Goal: Find specific page/section: Find specific page/section

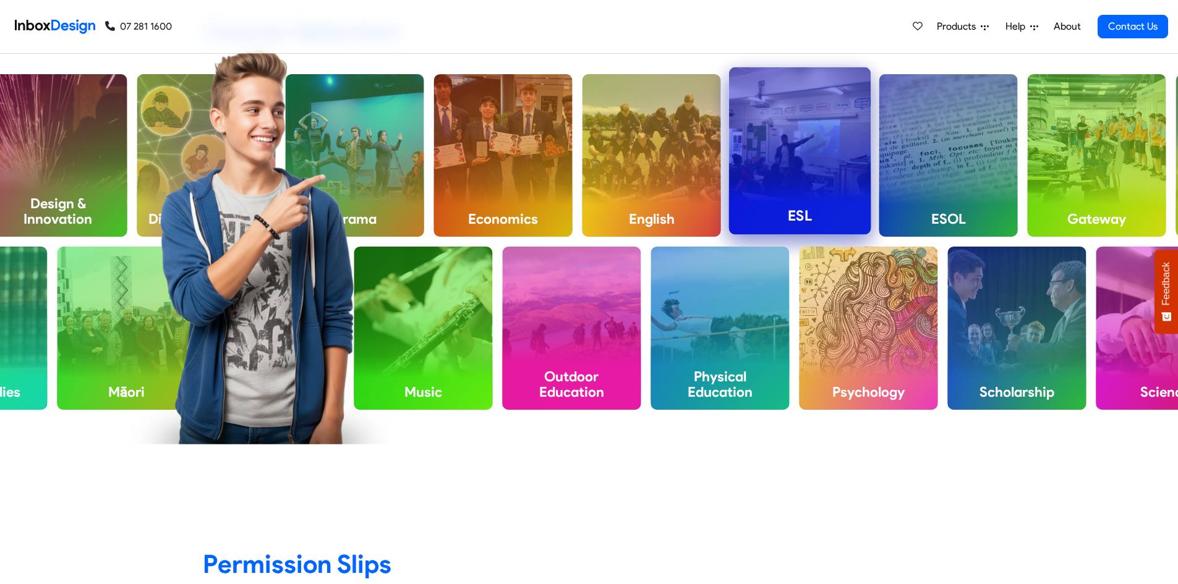
scroll to position [557, 0]
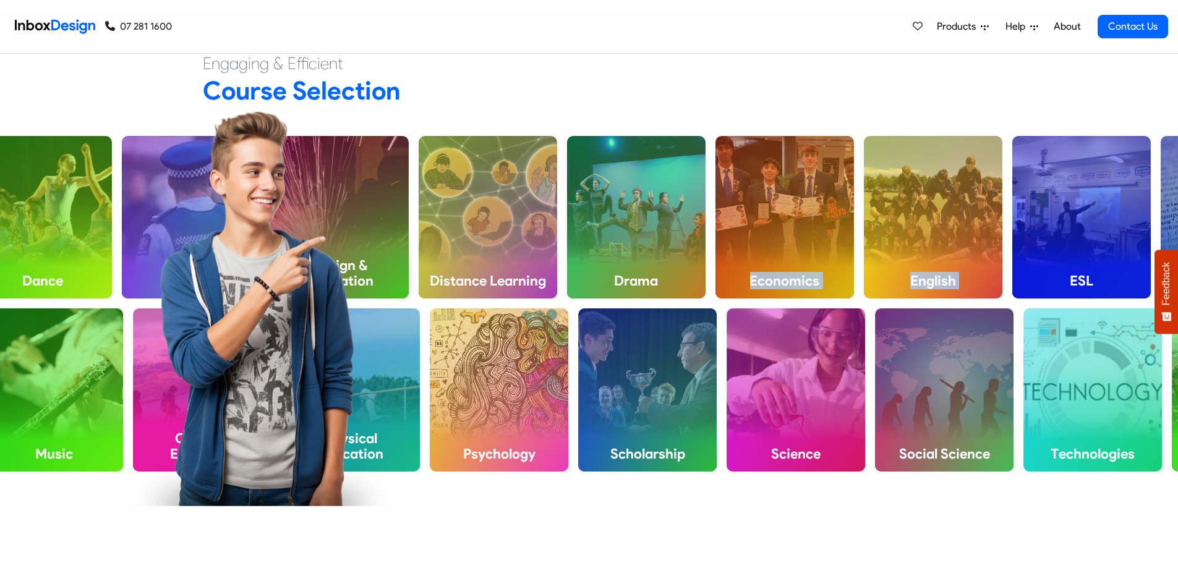
drag, startPoint x: 1050, startPoint y: 209, endPoint x: 859, endPoint y: 129, distance: 206.5
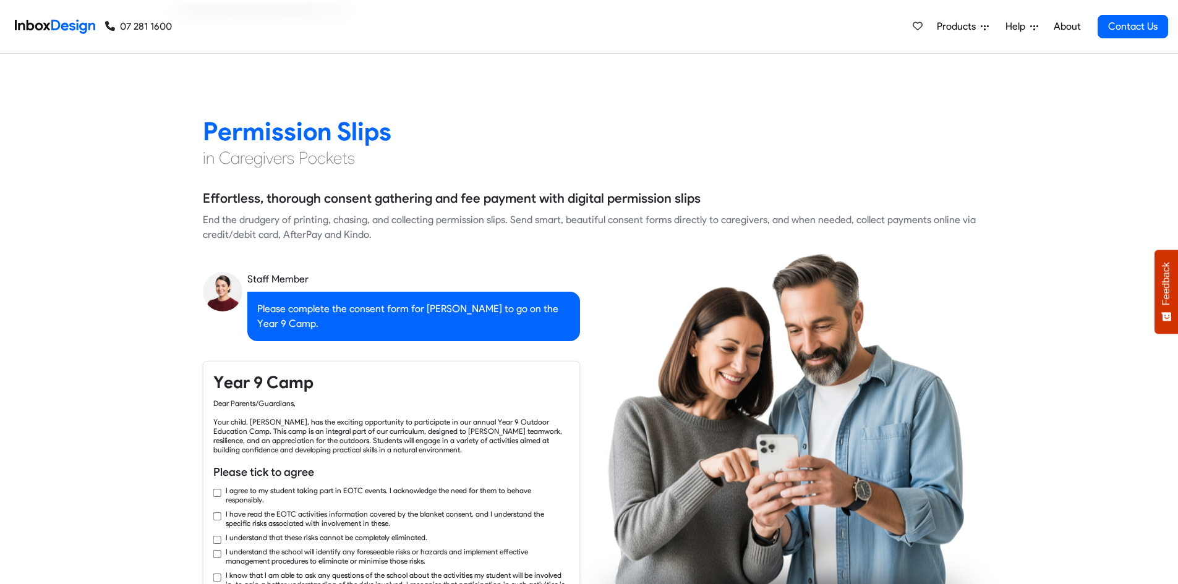
checkbox input "true"
checkbox input "false"
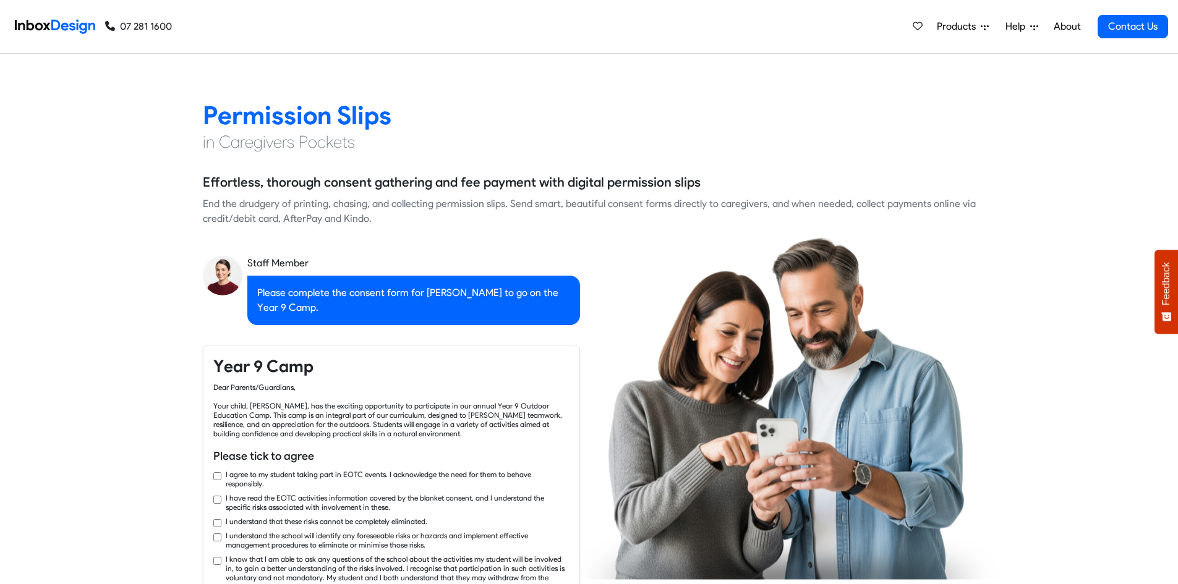
checkbox input "true"
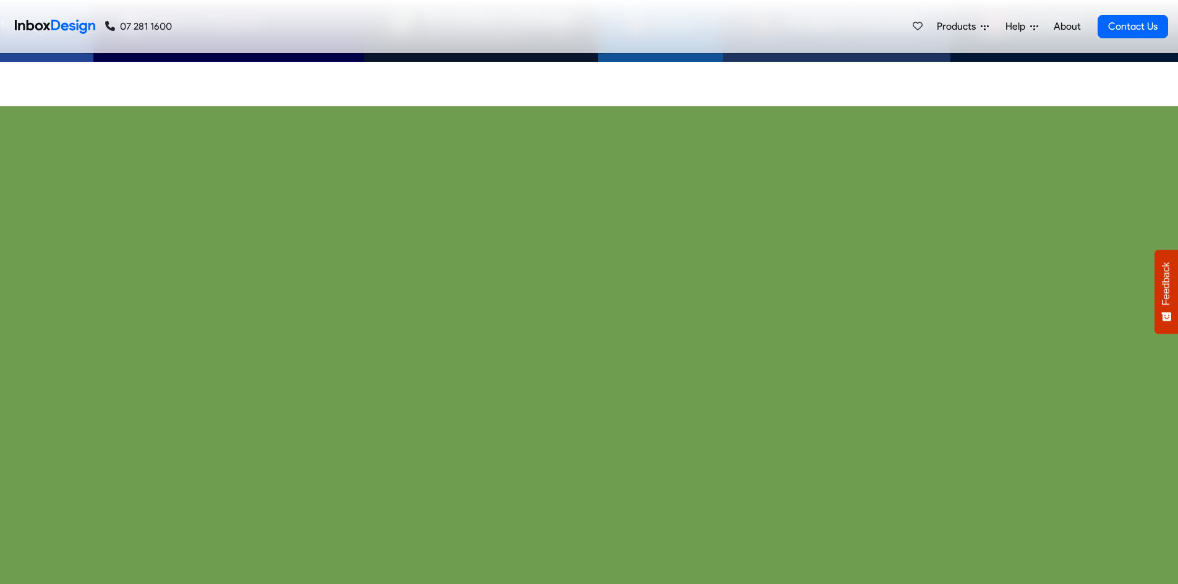
checkbox input "true"
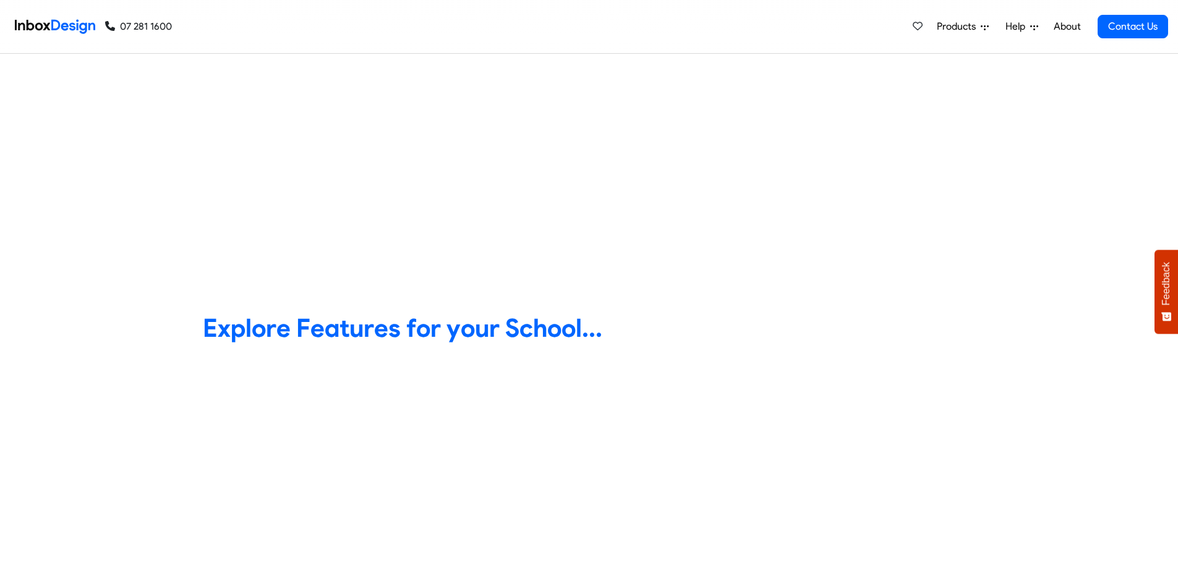
checkbox input "true"
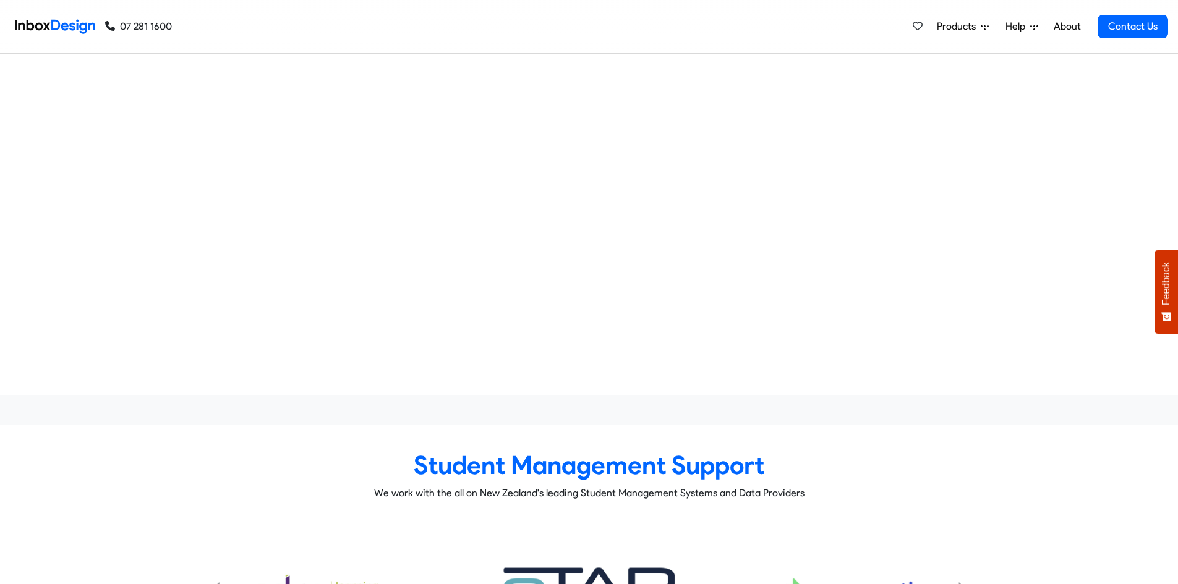
checkbox input "true"
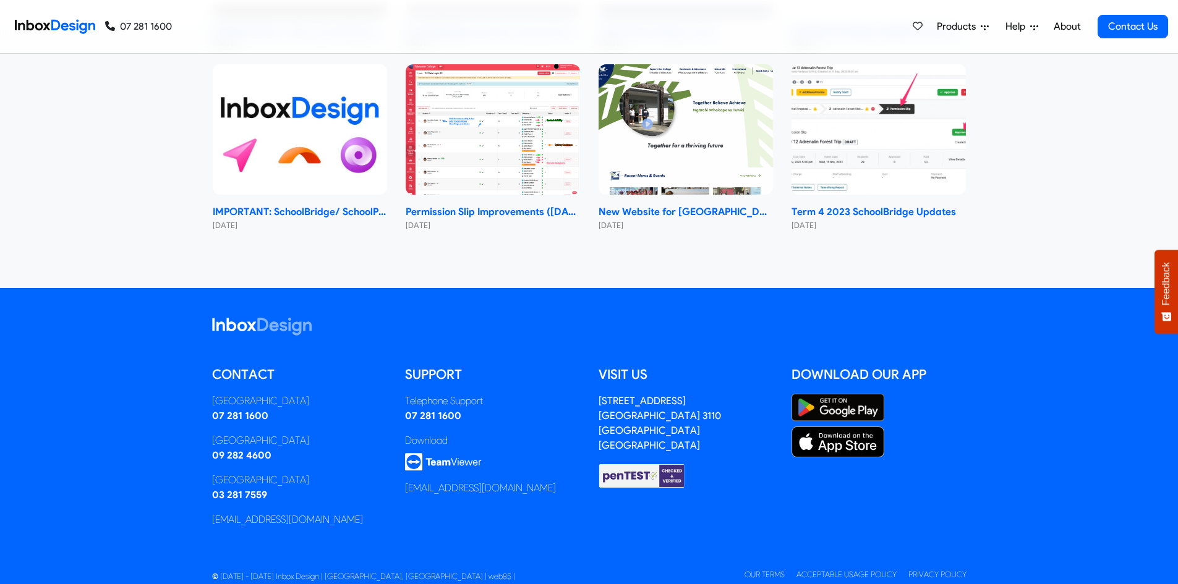
checkbox input "true"
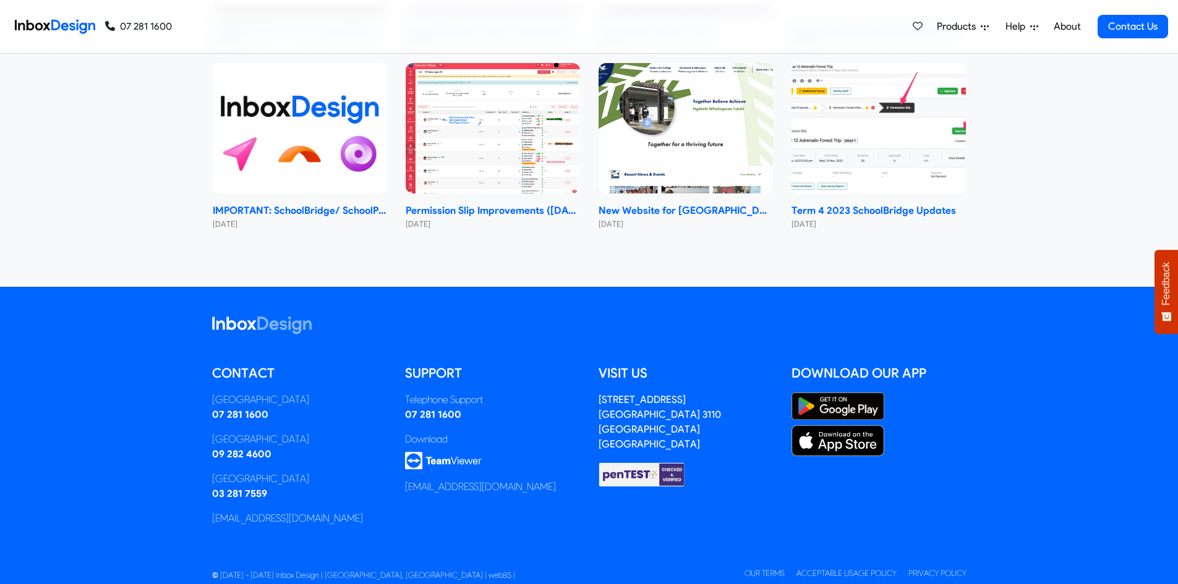
checkbox input "true"
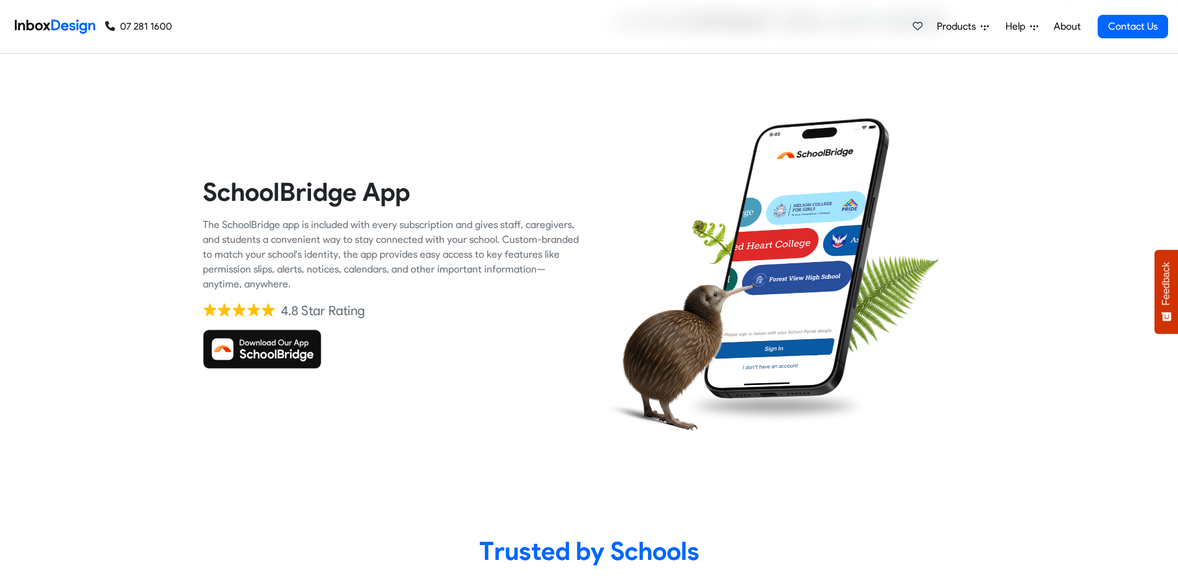
scroll to position [2020, 0]
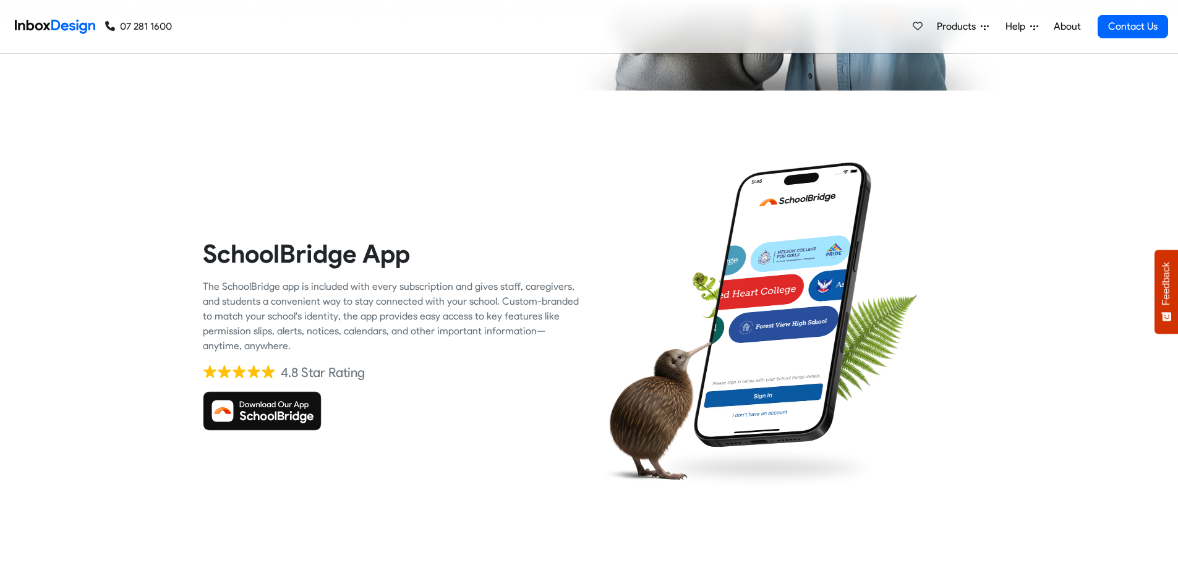
click at [782, 275] on img at bounding box center [782, 305] width 201 height 288
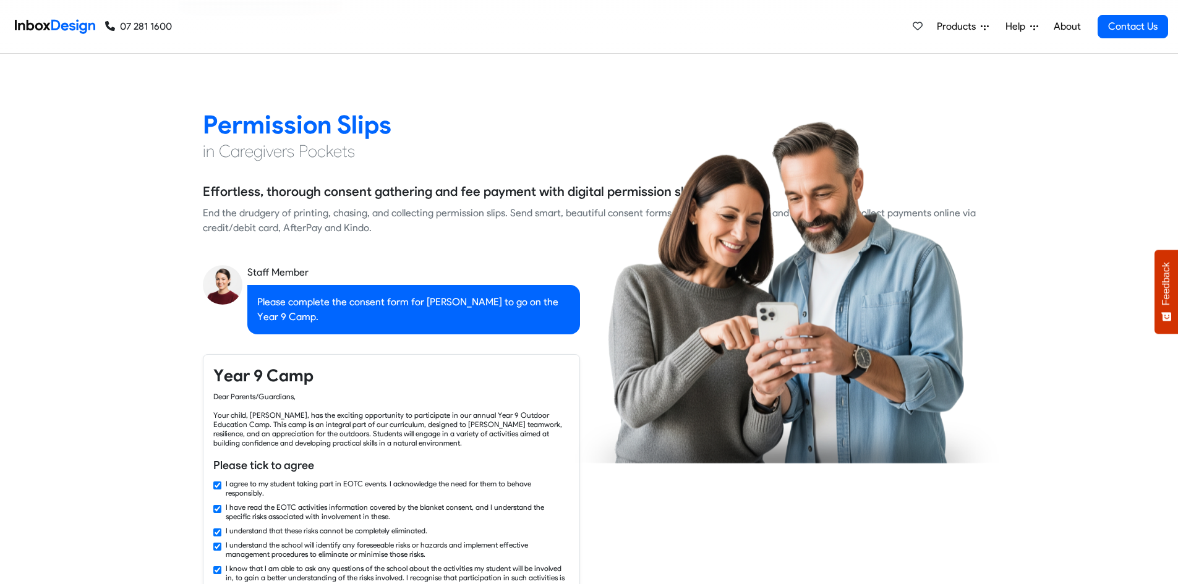
checkbox input "false"
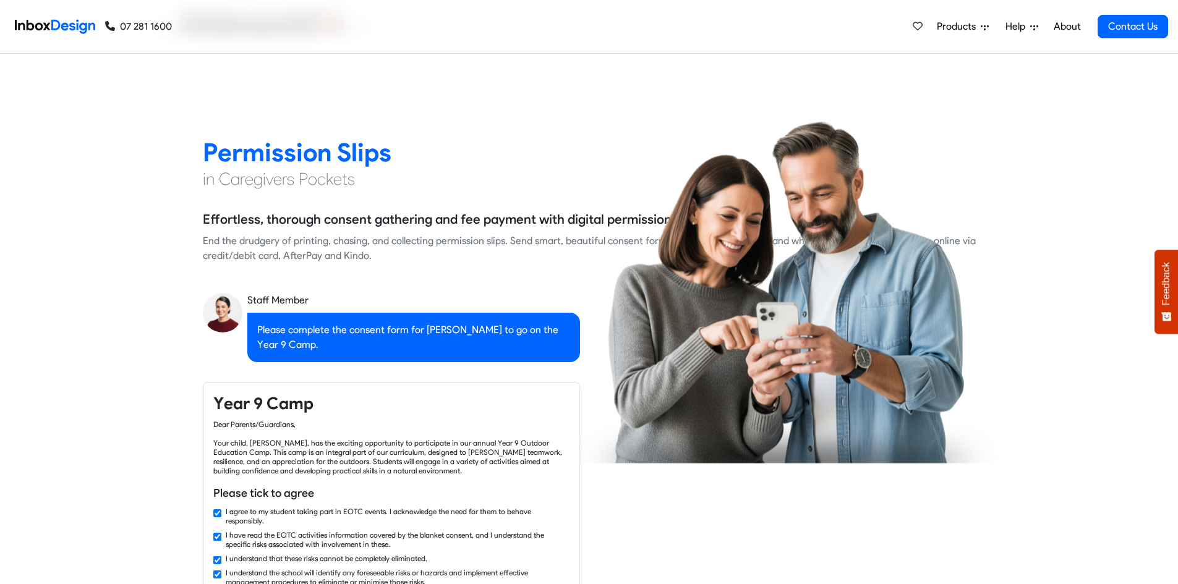
checkbox input "false"
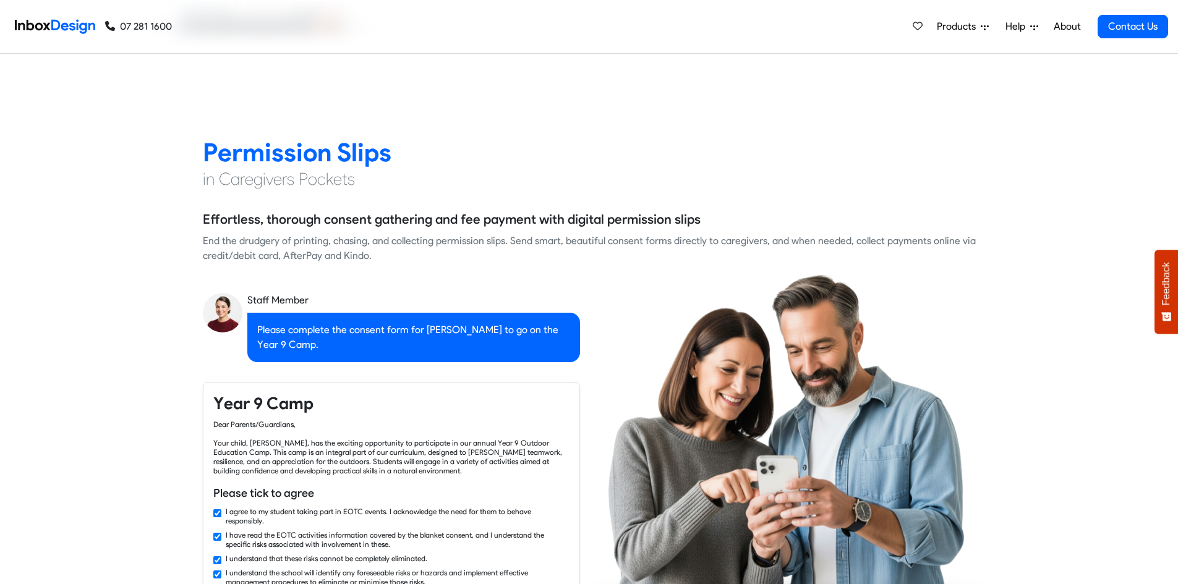
checkbox input "false"
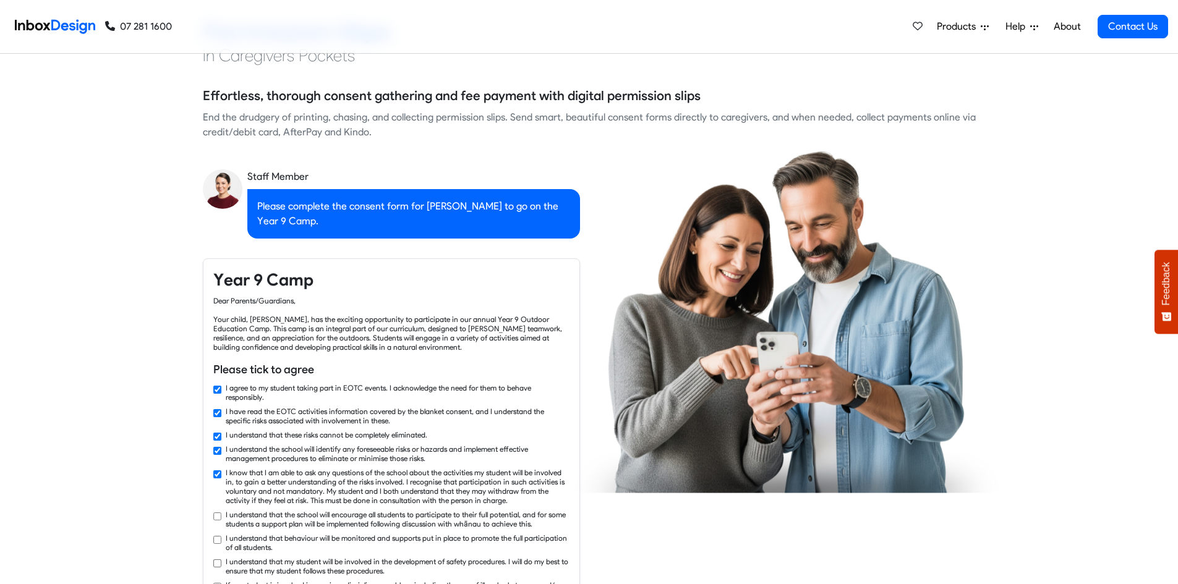
checkbox input "true"
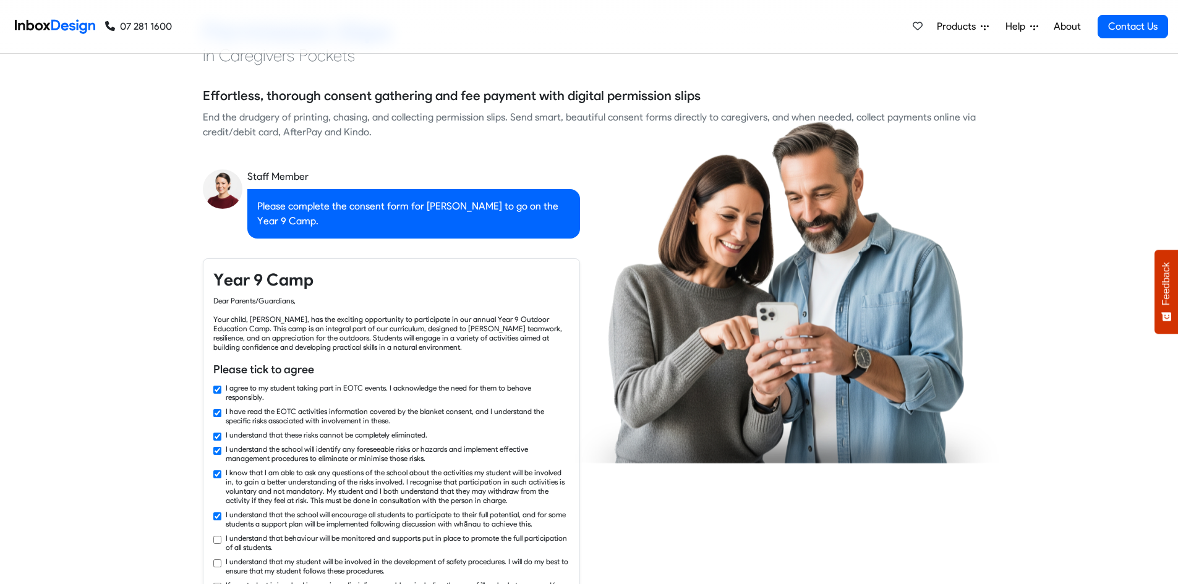
scroll to position [1402, 0]
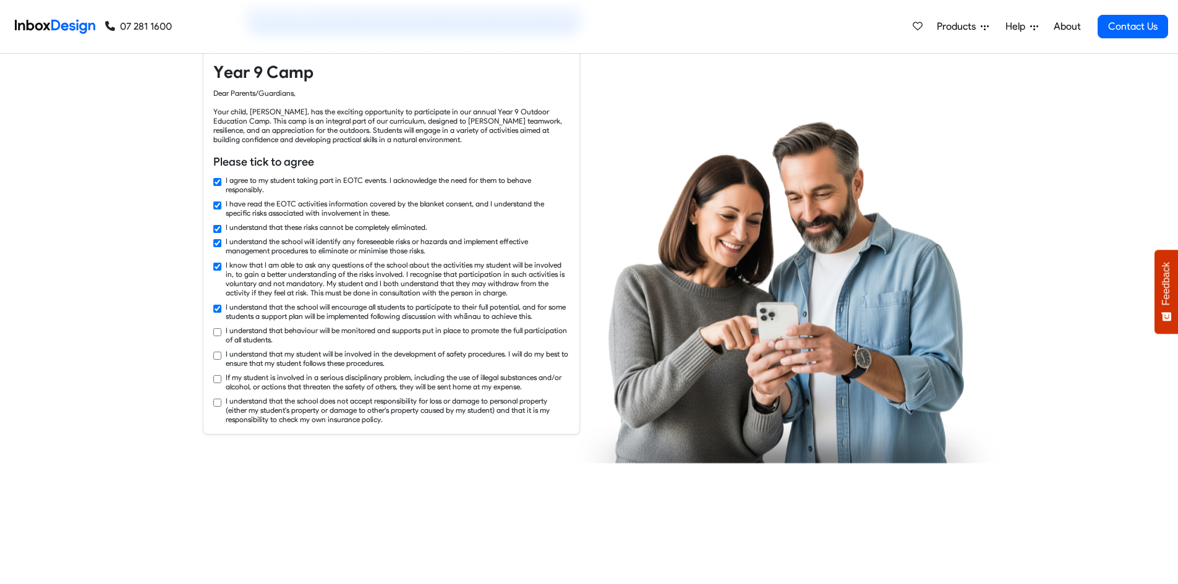
checkbox input "true"
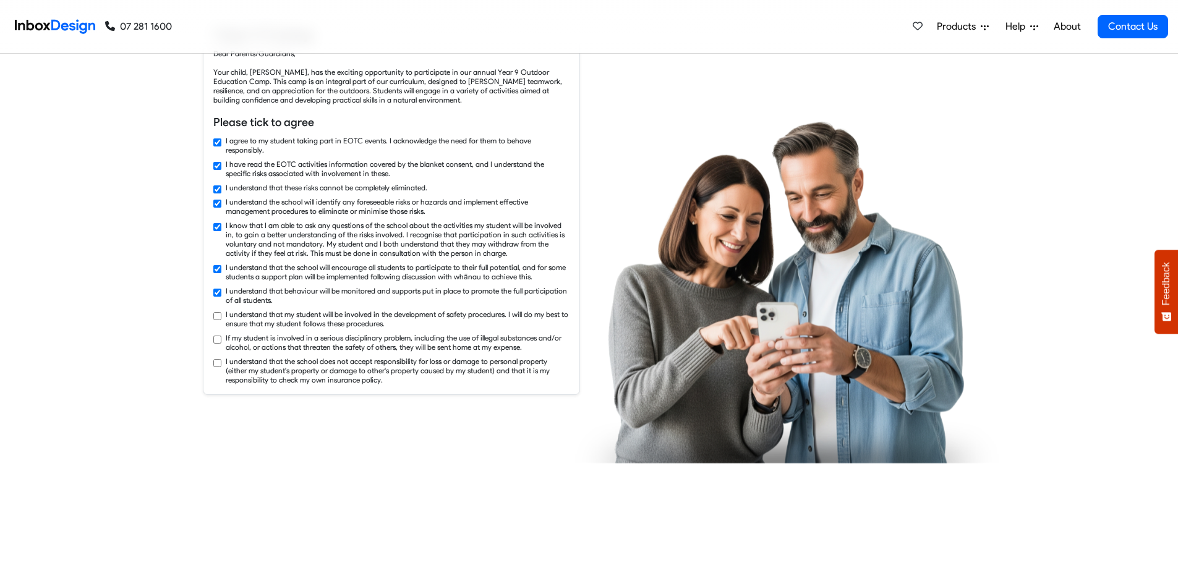
checkbox input "true"
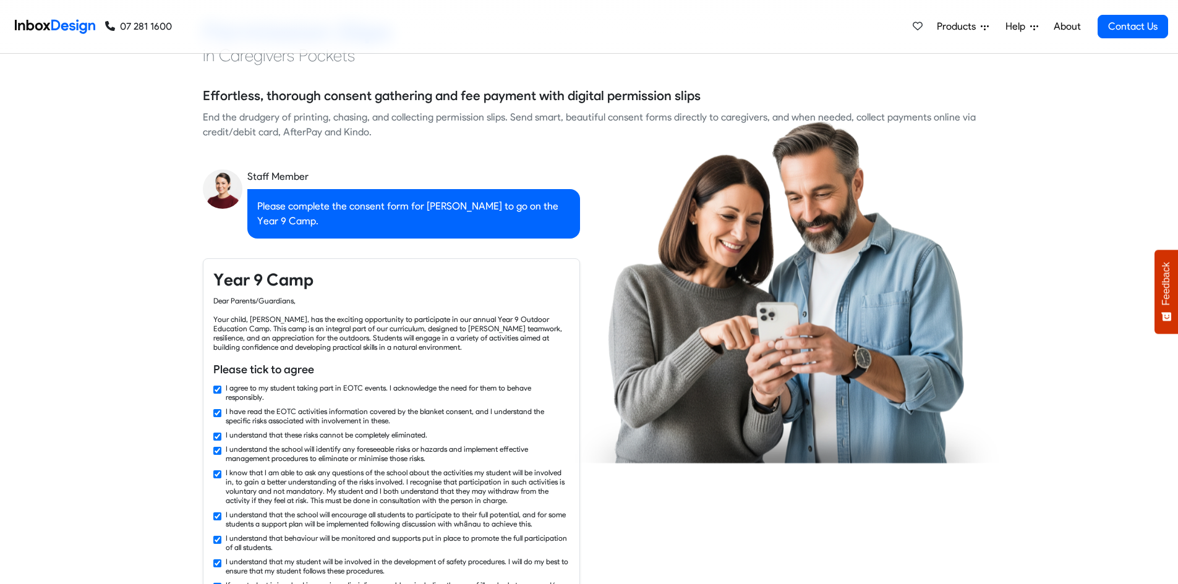
checkbox input "false"
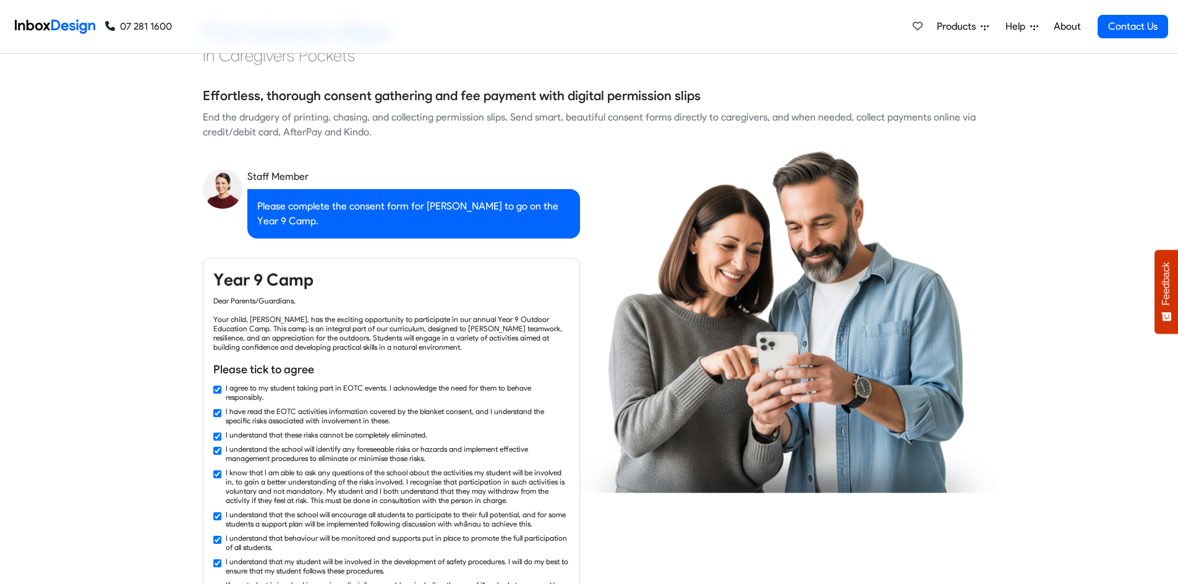
checkbox input "false"
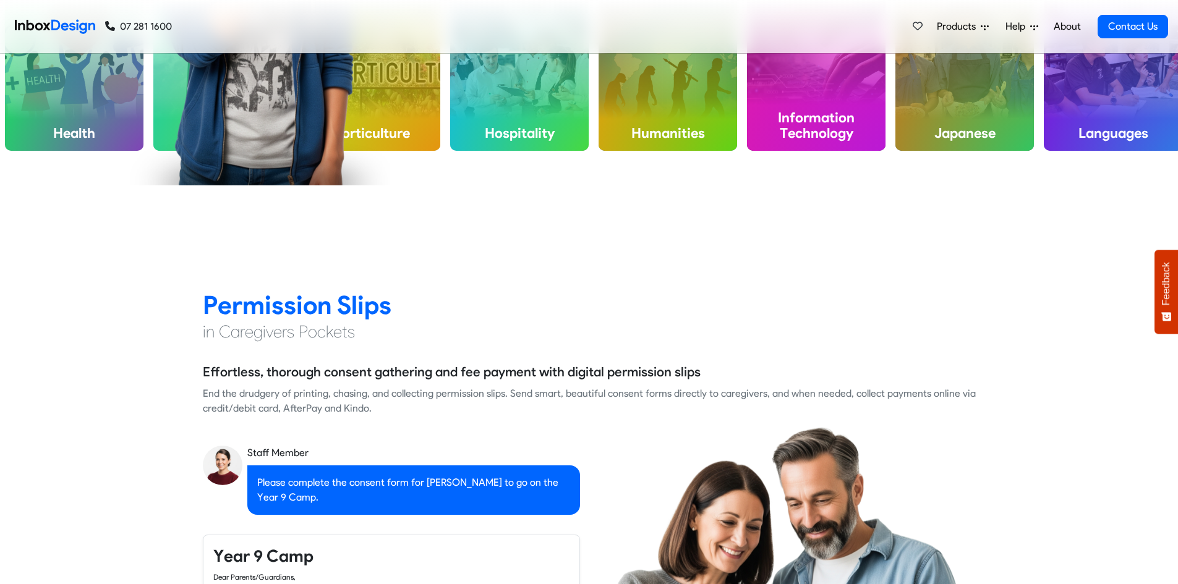
checkbox input "false"
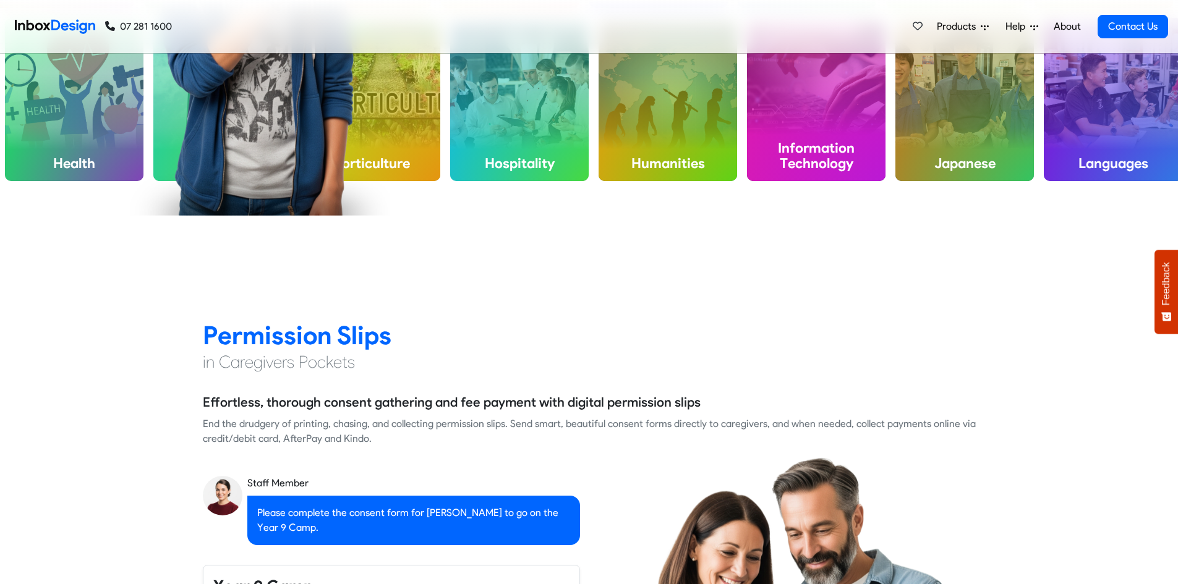
checkbox input "false"
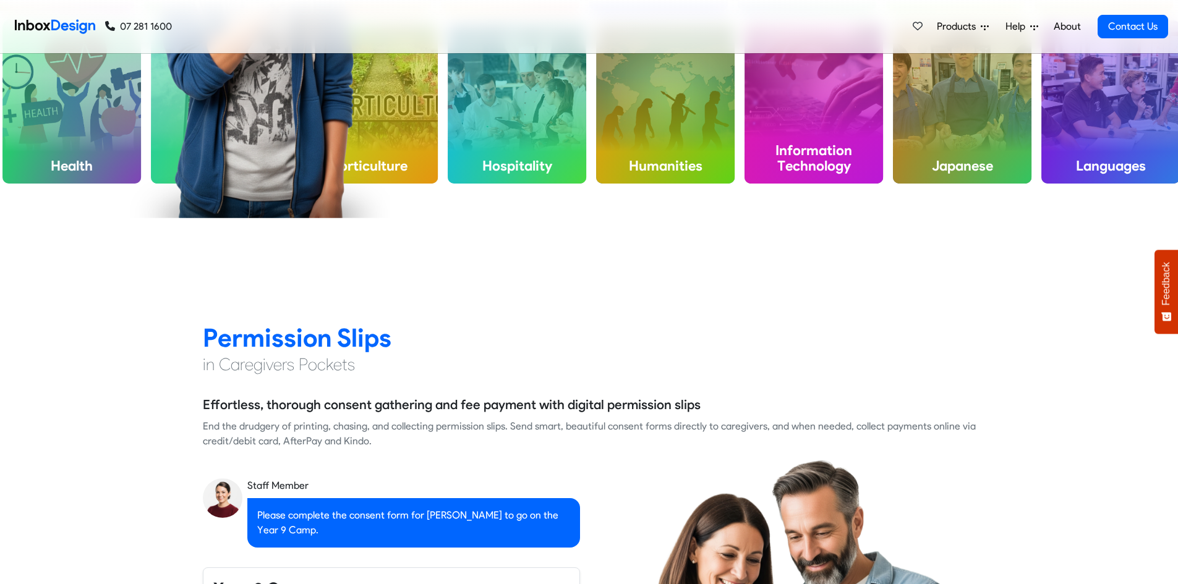
checkbox input "false"
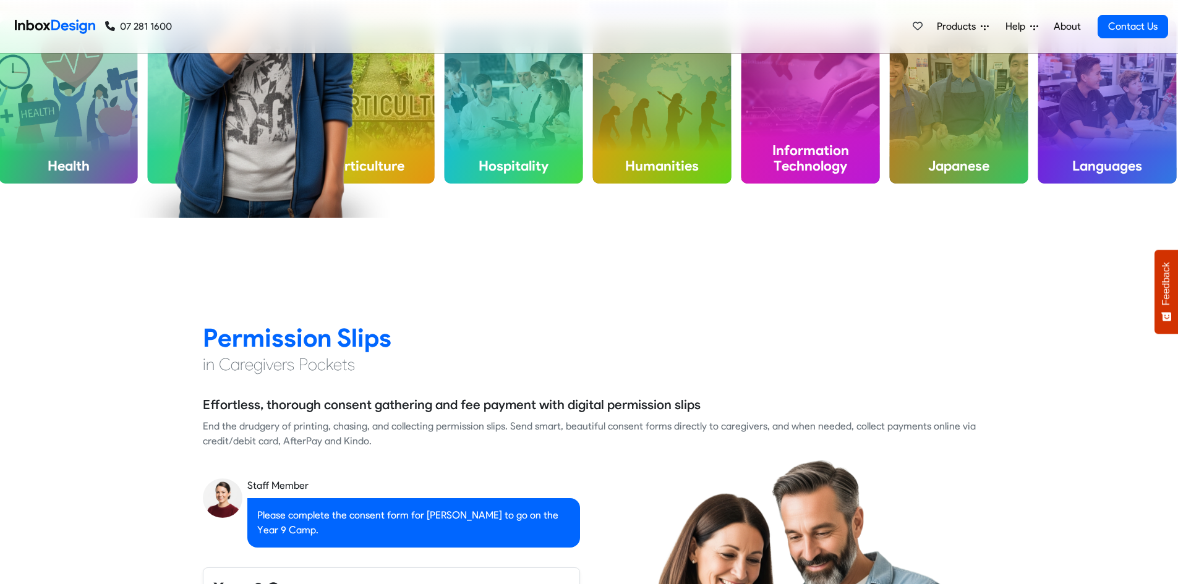
checkbox input "false"
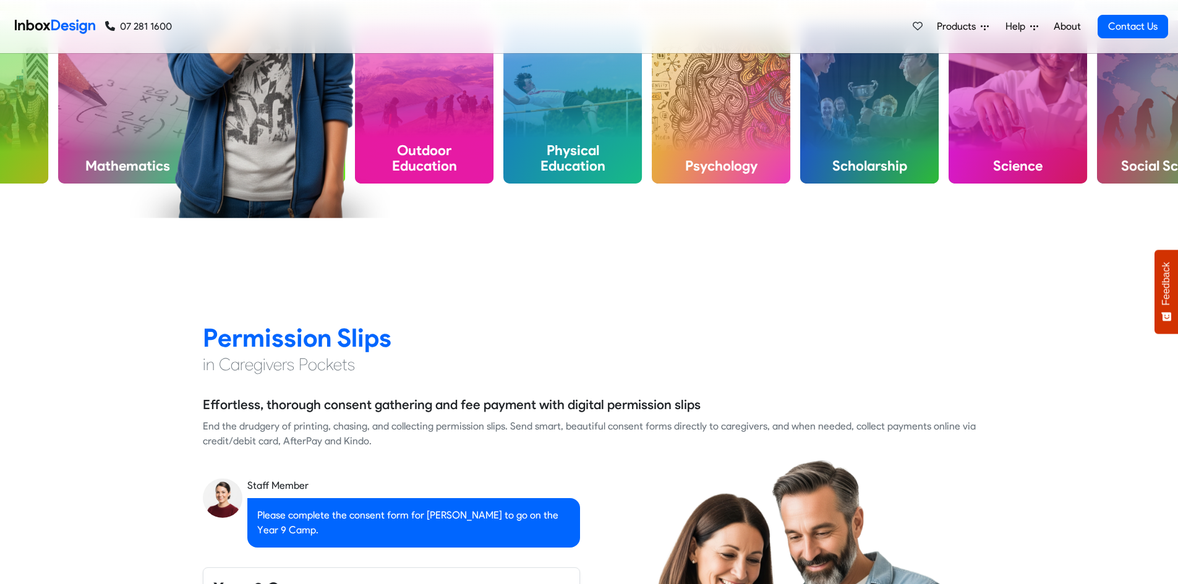
scroll to position [536, 0]
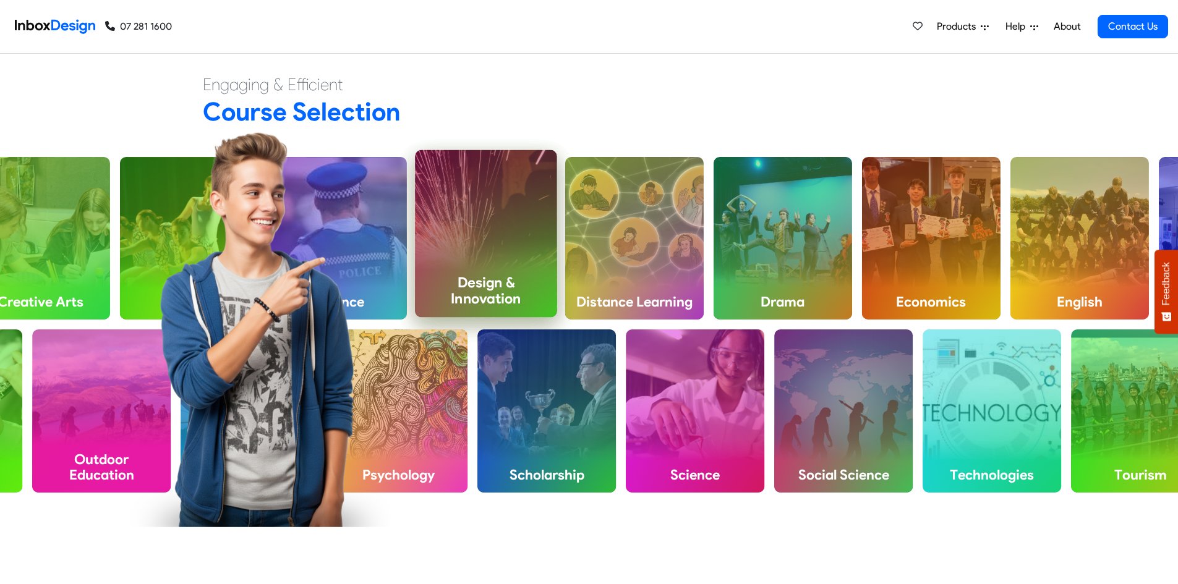
drag, startPoint x: 430, startPoint y: 268, endPoint x: 473, endPoint y: 262, distance: 43.1
click at [473, 262] on div "Design & Innovation" at bounding box center [486, 233] width 142 height 167
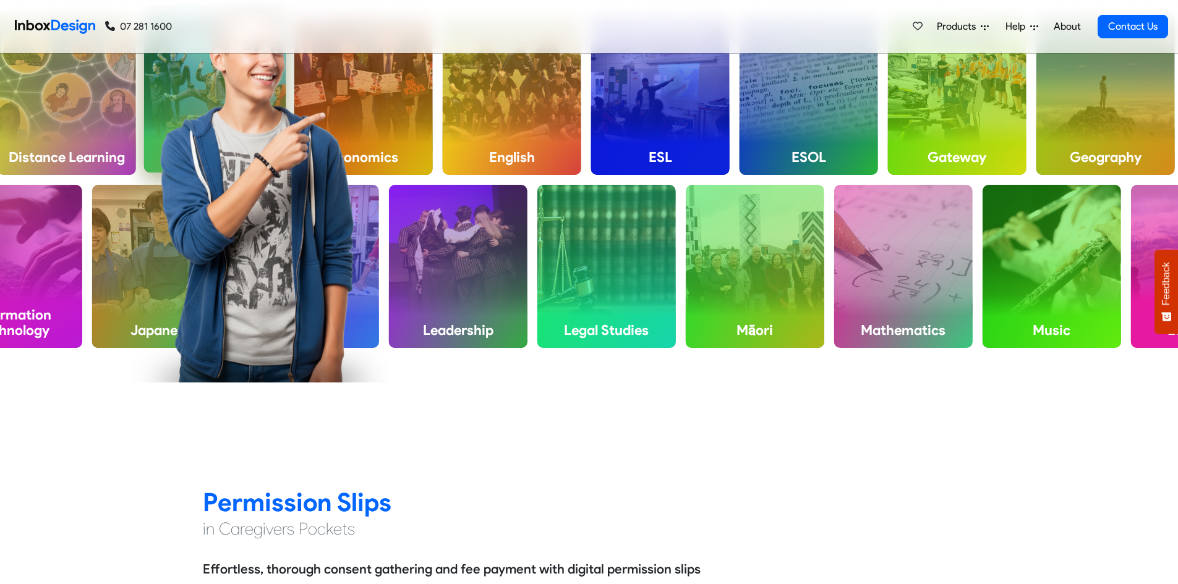
scroll to position [495, 0]
